Goal: Find specific page/section: Find specific page/section

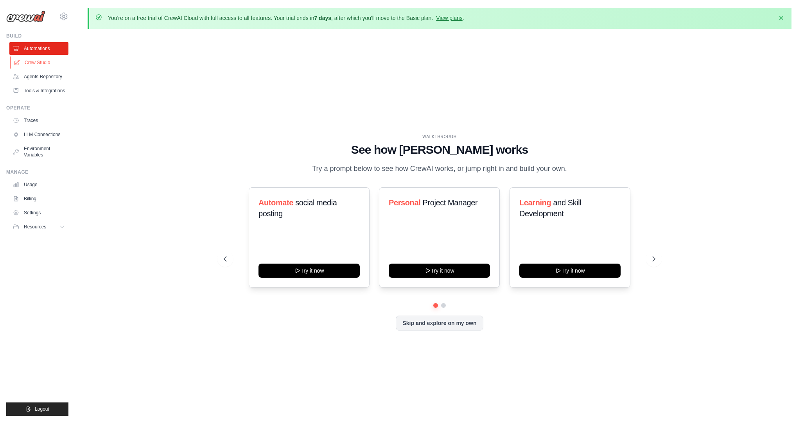
click at [43, 63] on link "Crew Studio" at bounding box center [39, 62] width 59 height 13
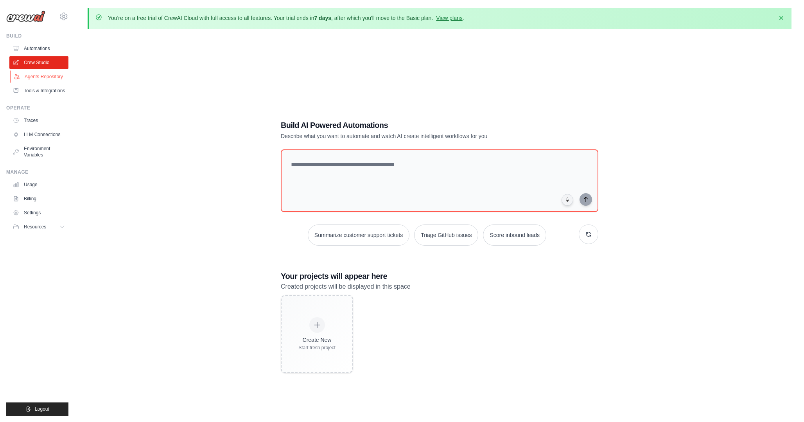
click at [33, 75] on link "Agents Repository" at bounding box center [39, 76] width 59 height 13
